Goal: Book appointment/travel/reservation

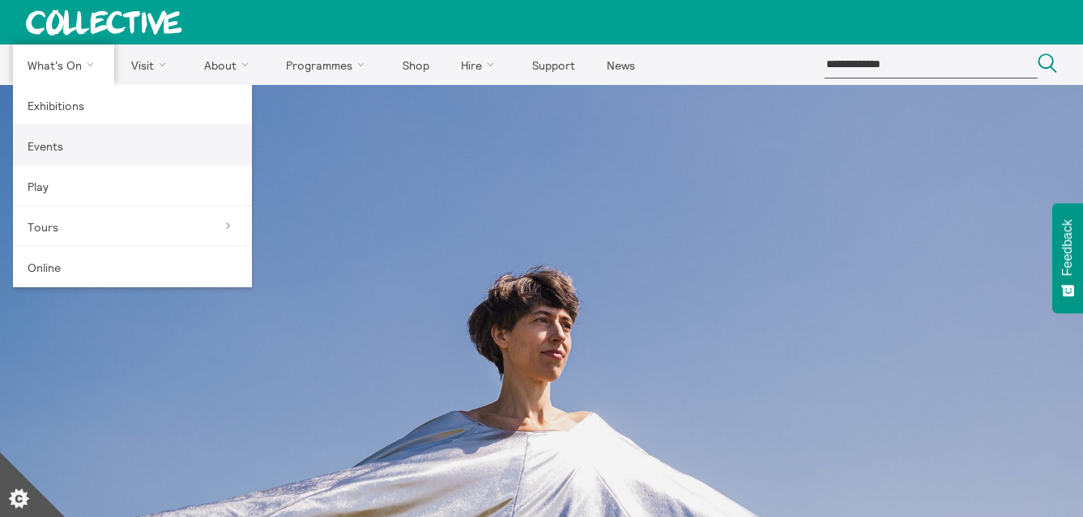
click at [61, 150] on link "Events" at bounding box center [132, 146] width 239 height 40
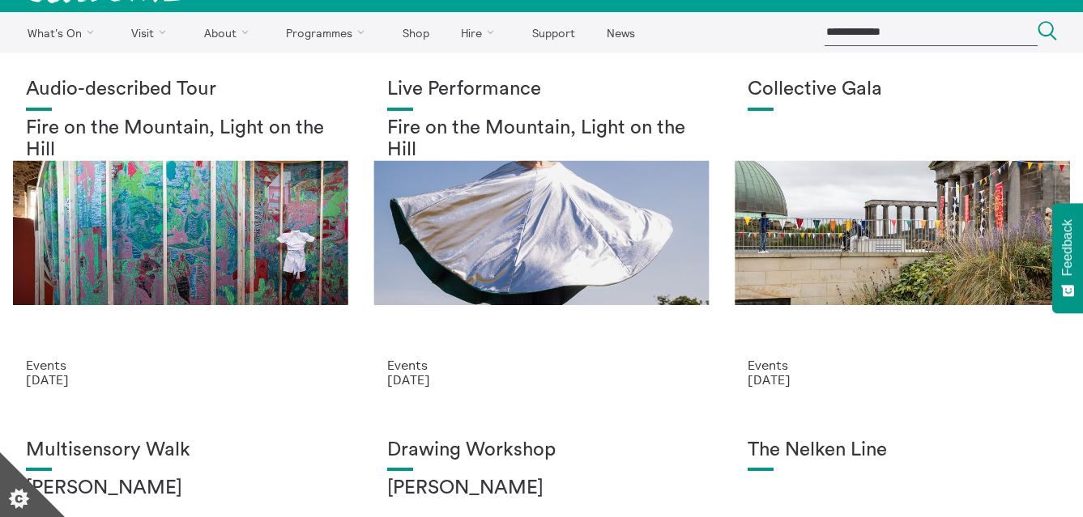
scroll to position [34, 0]
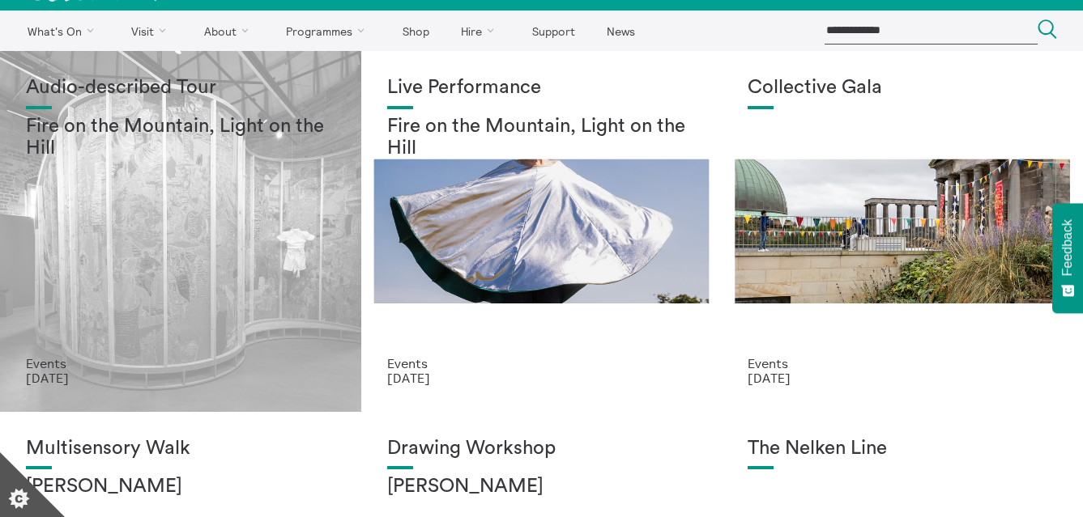
click at [215, 305] on div "Audio-described Tour Fire on the Mountain, Light on the Hill" at bounding box center [180, 216] width 309 height 279
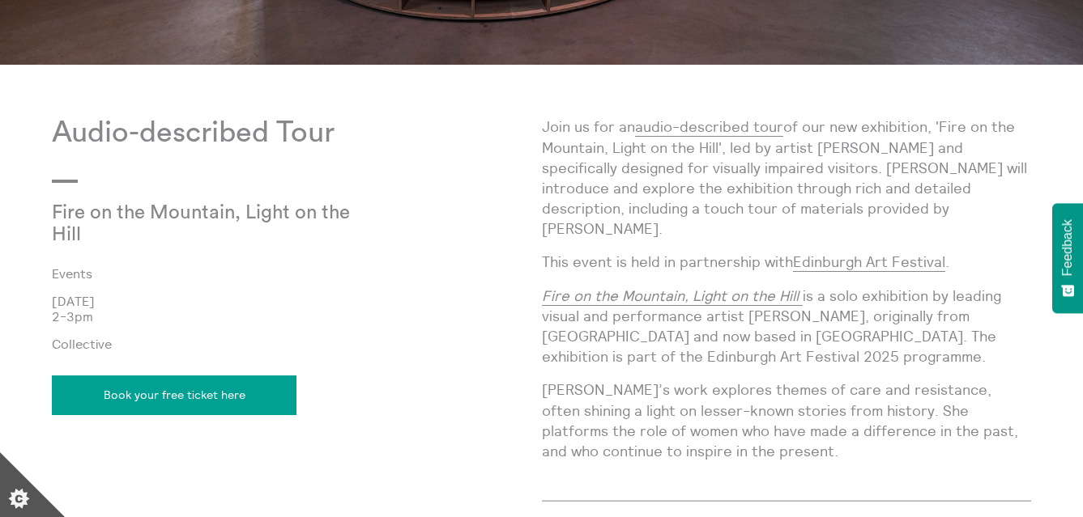
scroll to position [746, 0]
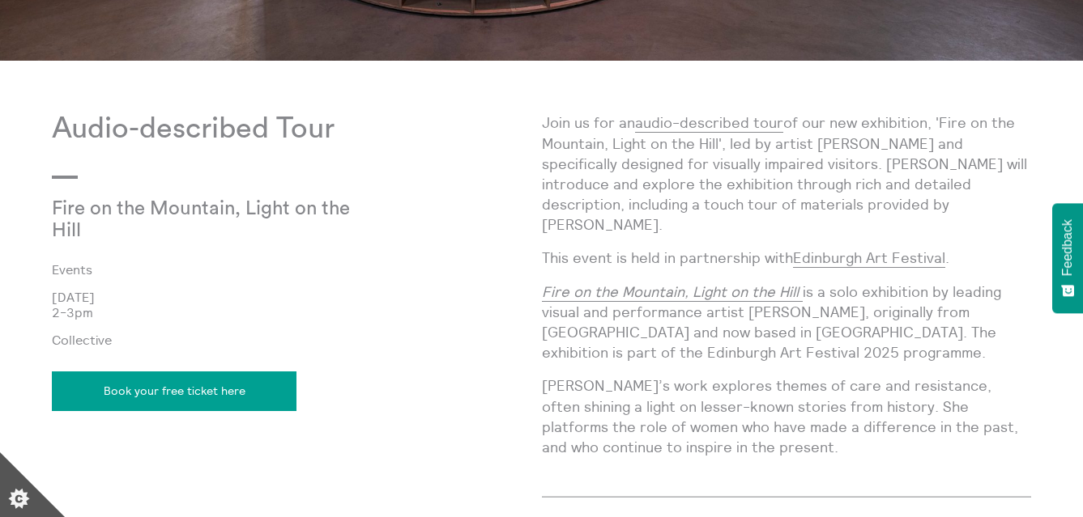
click at [177, 398] on link "Book your free ticket here" at bounding box center [174, 391] width 245 height 39
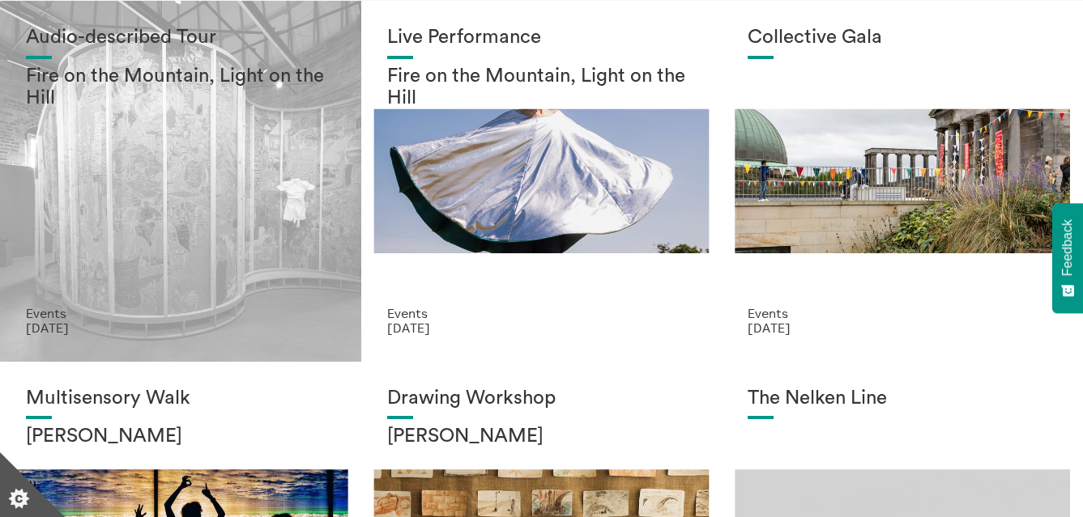
scroll to position [87, 0]
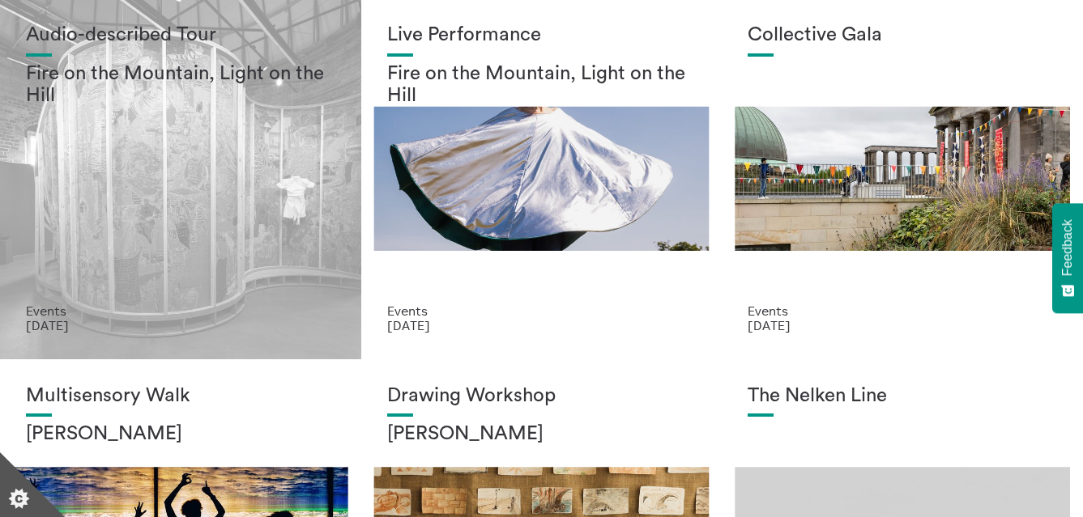
click at [219, 253] on div "Audio-described Tour Fire on the Mountain, Light on the Hill" at bounding box center [180, 163] width 309 height 279
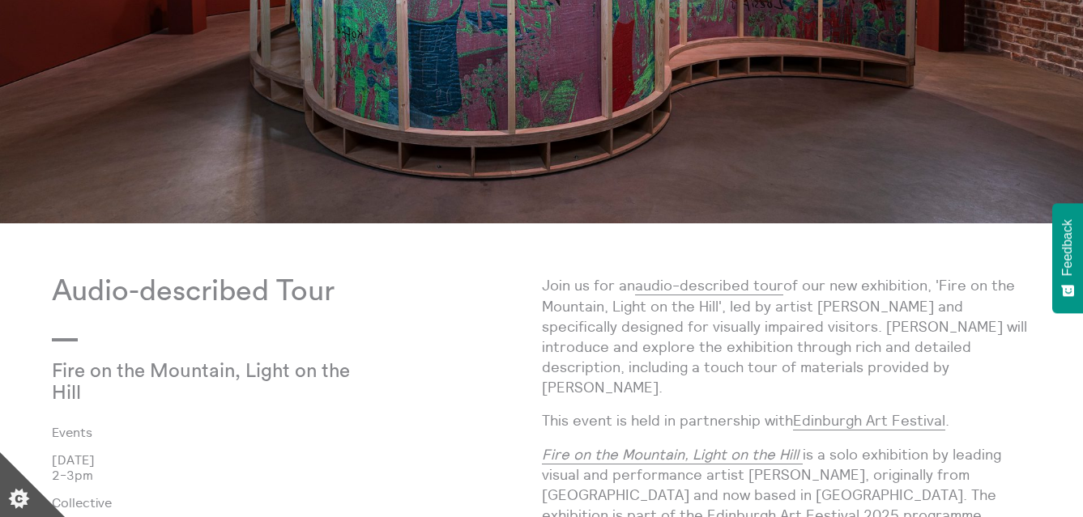
scroll to position [584, 0]
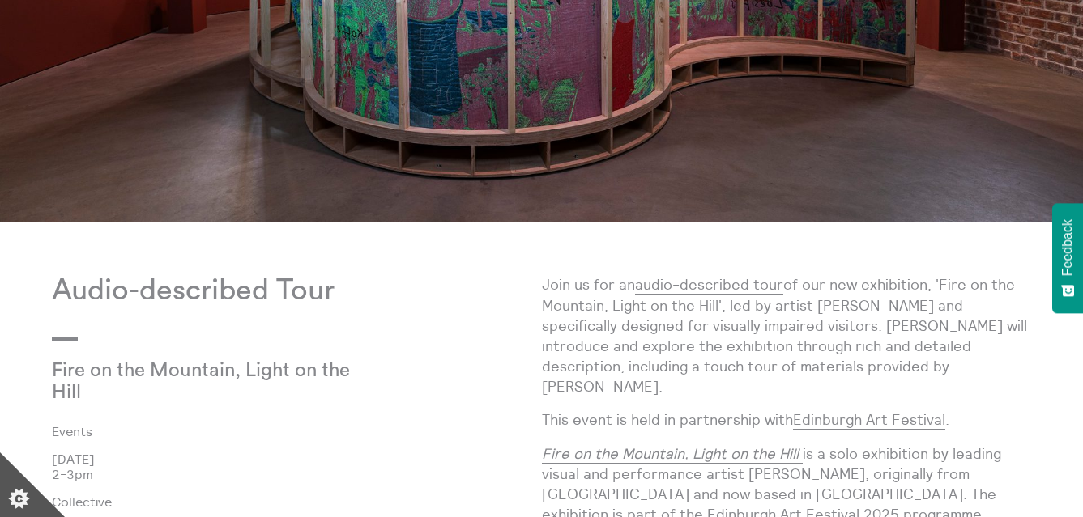
click at [453, 346] on div "Audio-described Tour Fire on the Mountain, Light on the Hill Events [DATE] 2-3p…" at bounding box center [297, 480] width 490 height 411
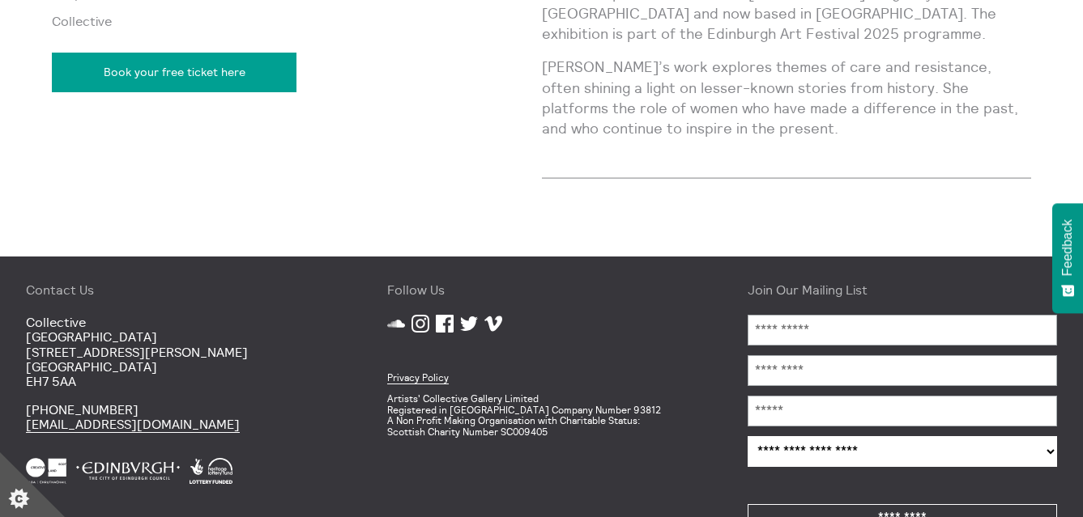
scroll to position [1091, 0]
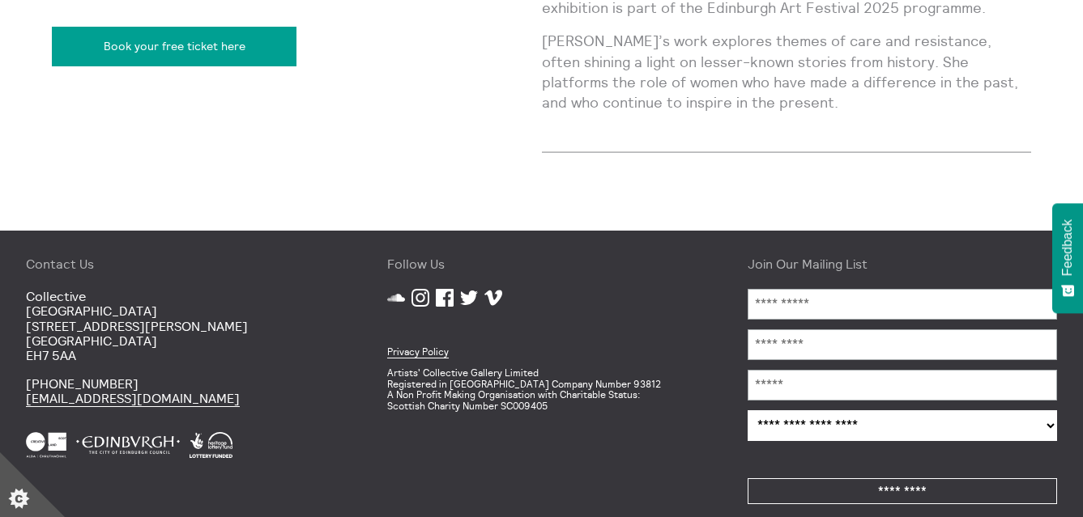
click at [160, 52] on link "Book your free ticket here" at bounding box center [174, 46] width 245 height 39
